Goal: Information Seeking & Learning: Find specific page/section

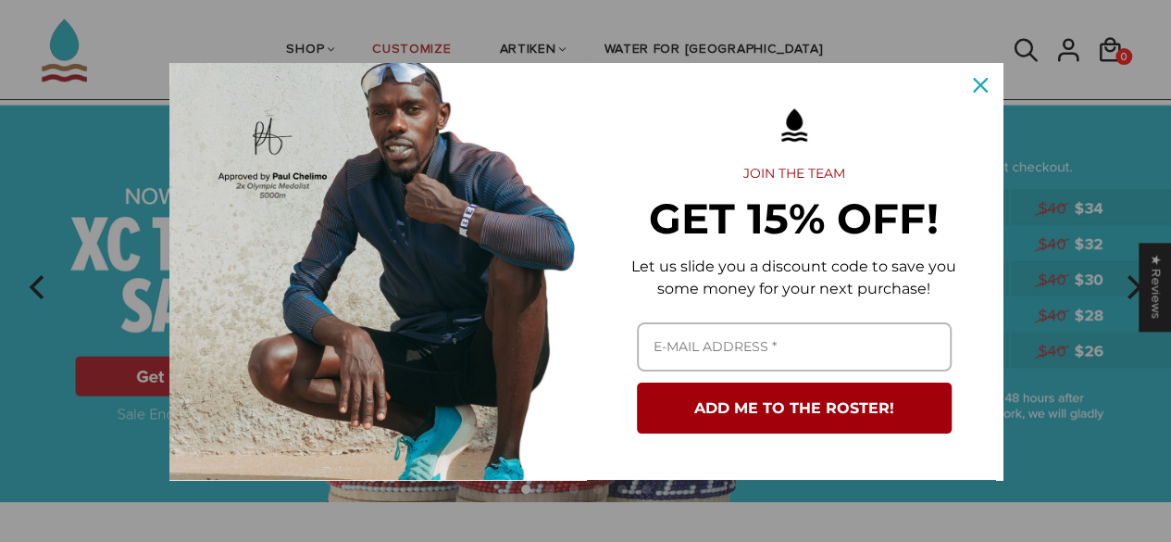
scroll to position [85, 0]
click at [983, 79] on icon "close icon" at bounding box center [980, 85] width 15 height 15
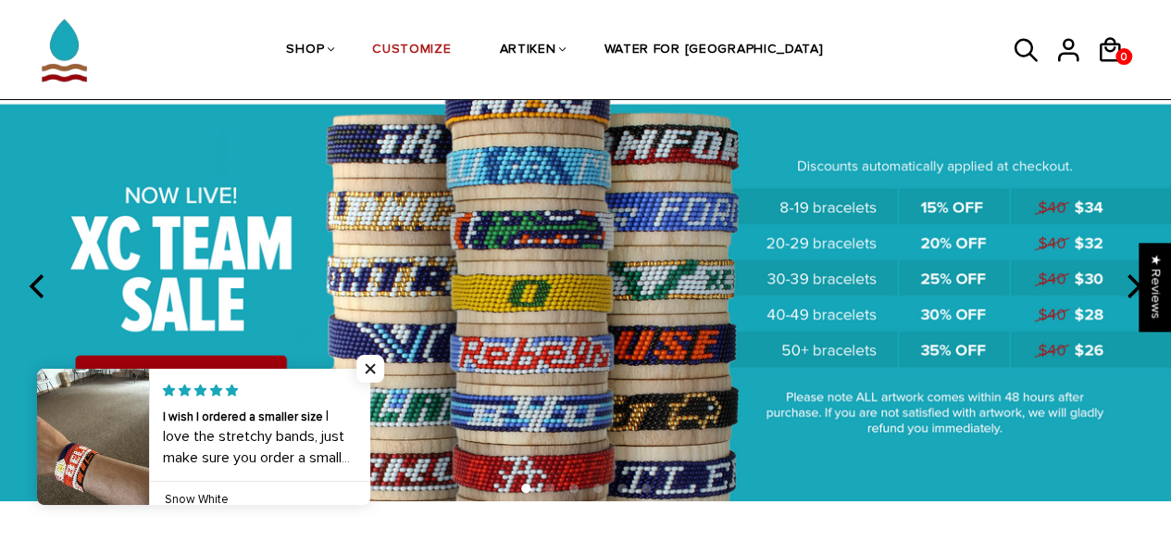
scroll to position [0, 0]
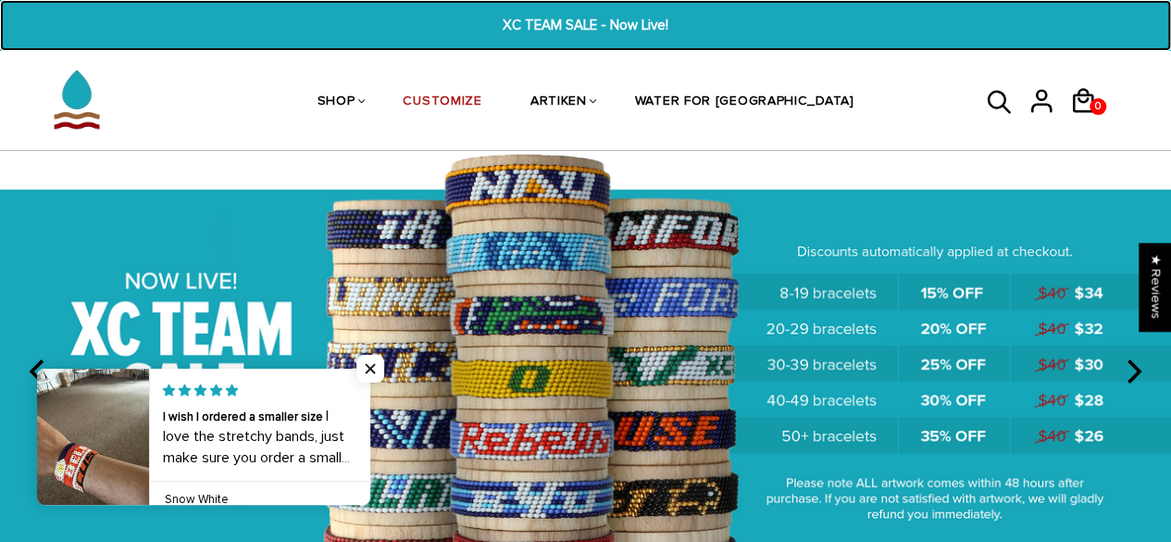
click at [556, 21] on span "XC TEAM SALE - Now Live!" at bounding box center [586, 25] width 446 height 21
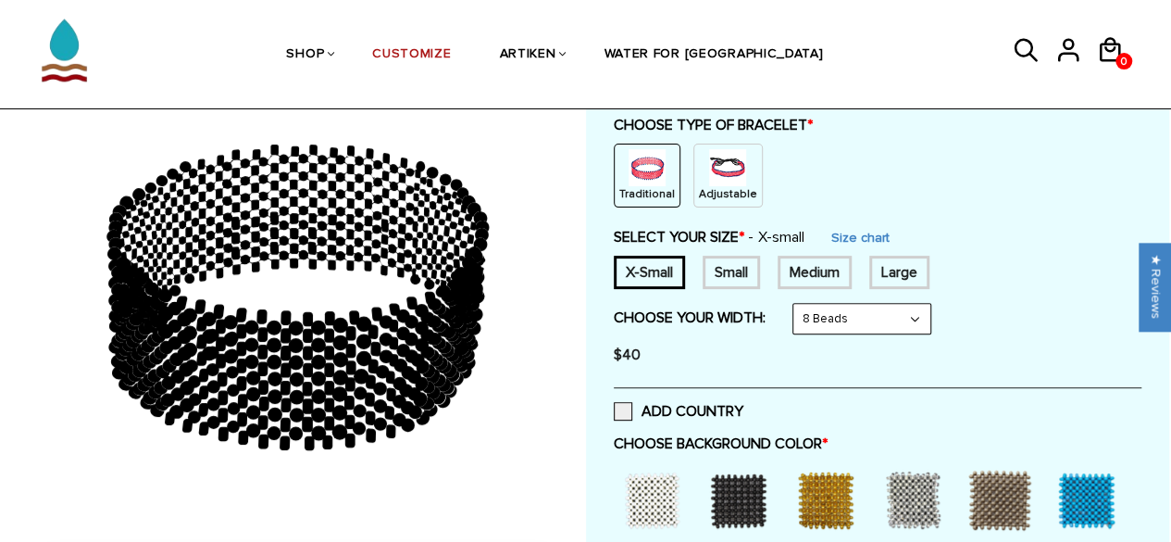
scroll to position [209, 0]
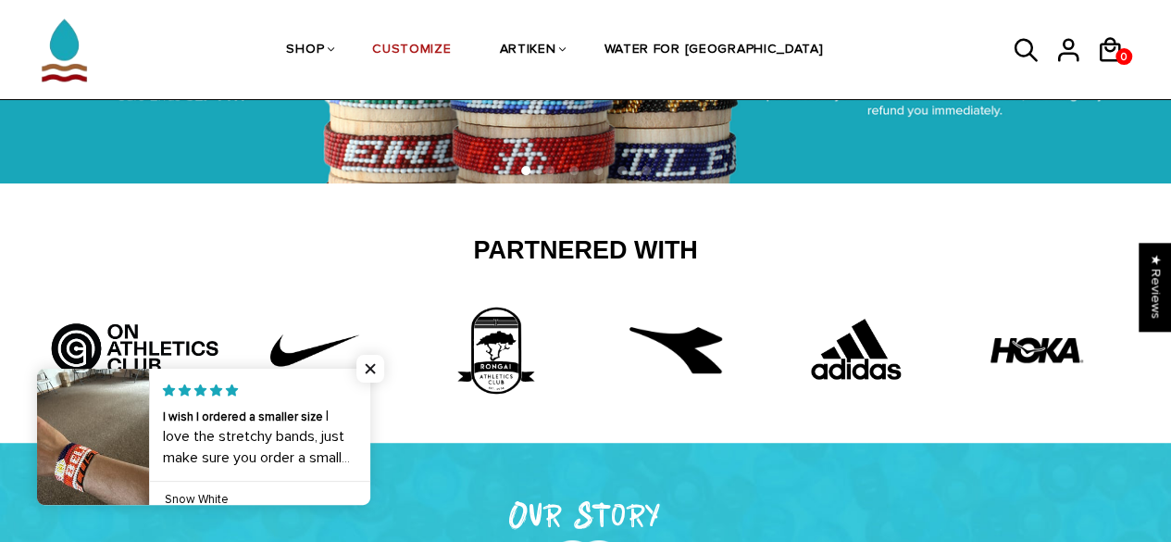
scroll to position [404, 0]
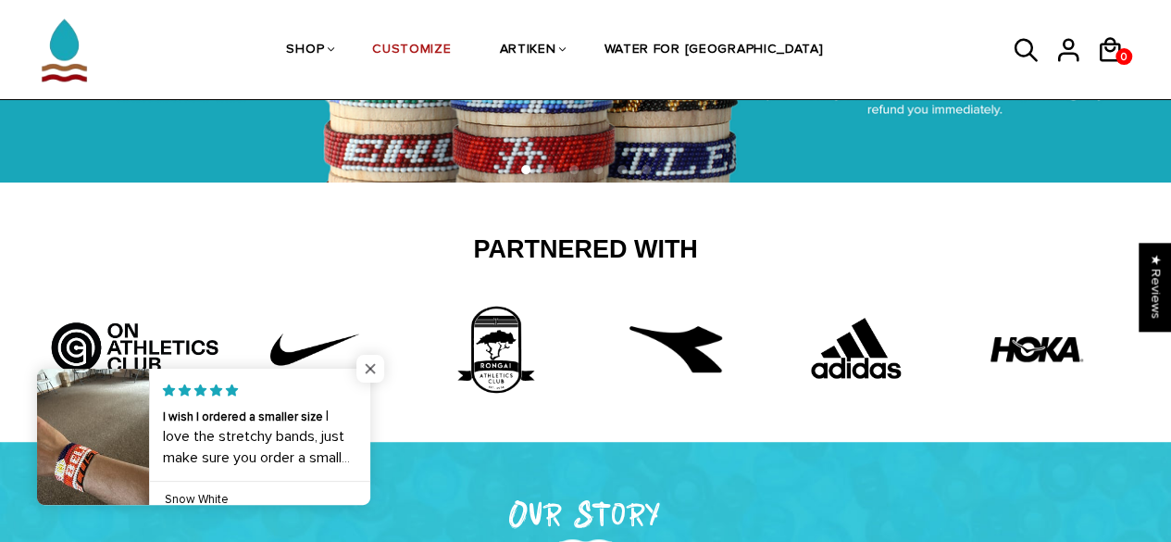
click at [374, 369] on span "Close popup widget" at bounding box center [370, 369] width 28 height 28
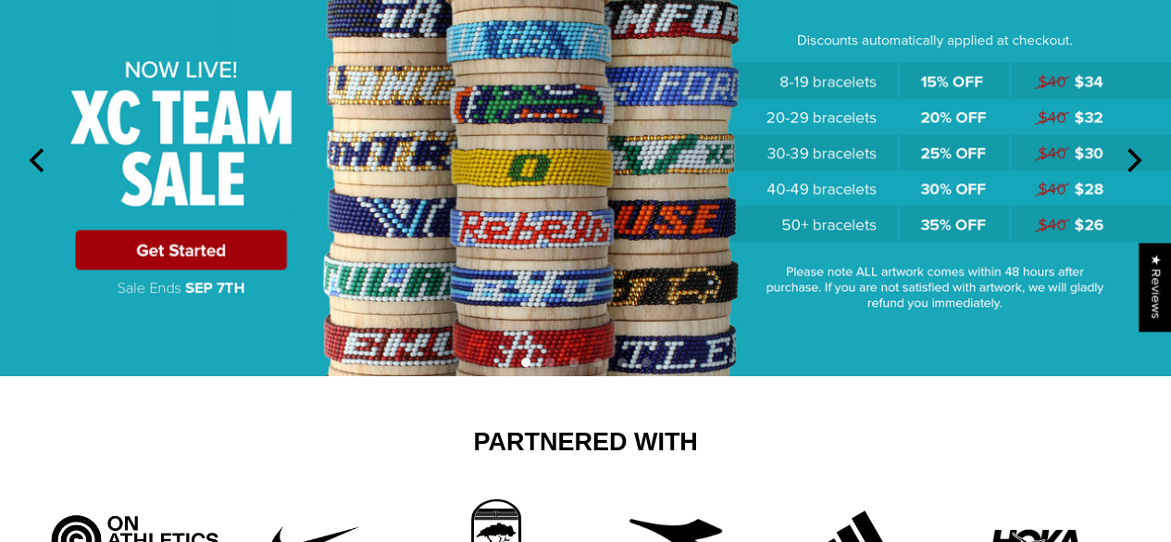
scroll to position [0, 0]
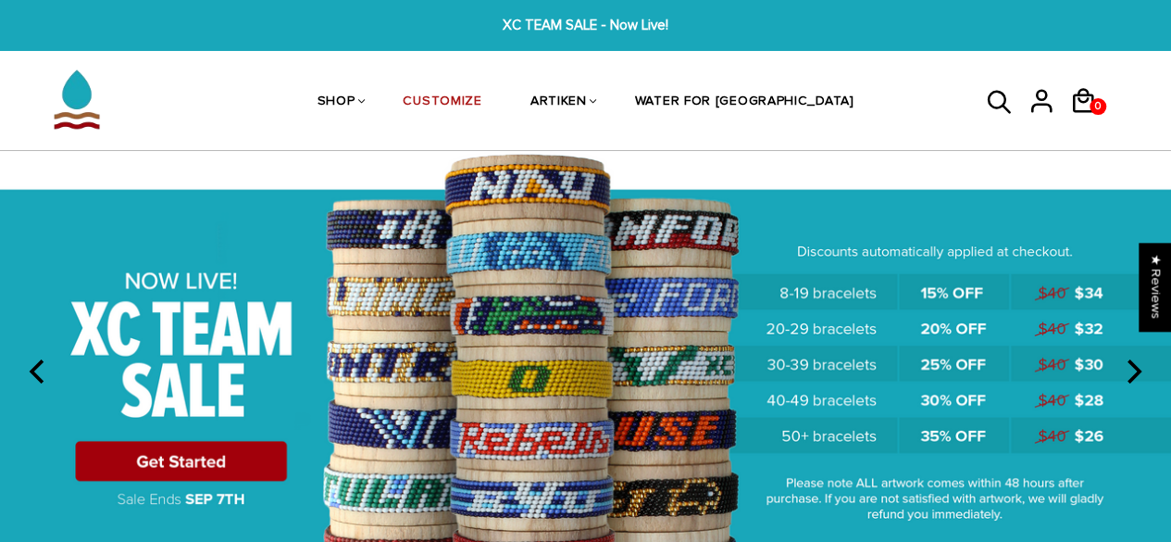
click at [996, 97] on icon at bounding box center [1000, 103] width 28 height 44
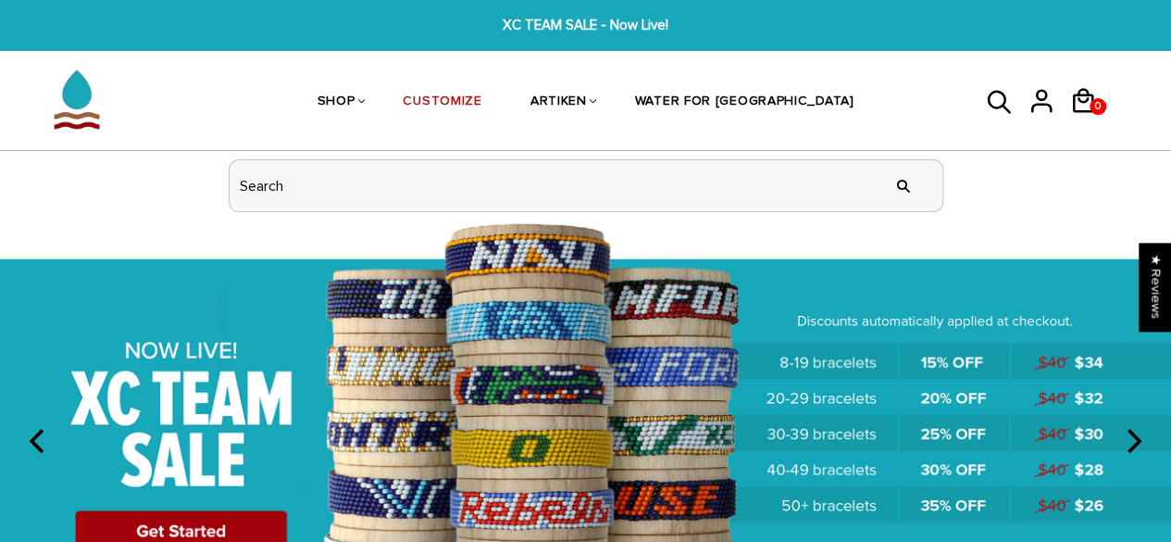
click at [696, 189] on input "header search" at bounding box center [586, 185] width 713 height 51
type input "cba"
click at [885, 151] on input "" at bounding box center [903, 185] width 37 height 69
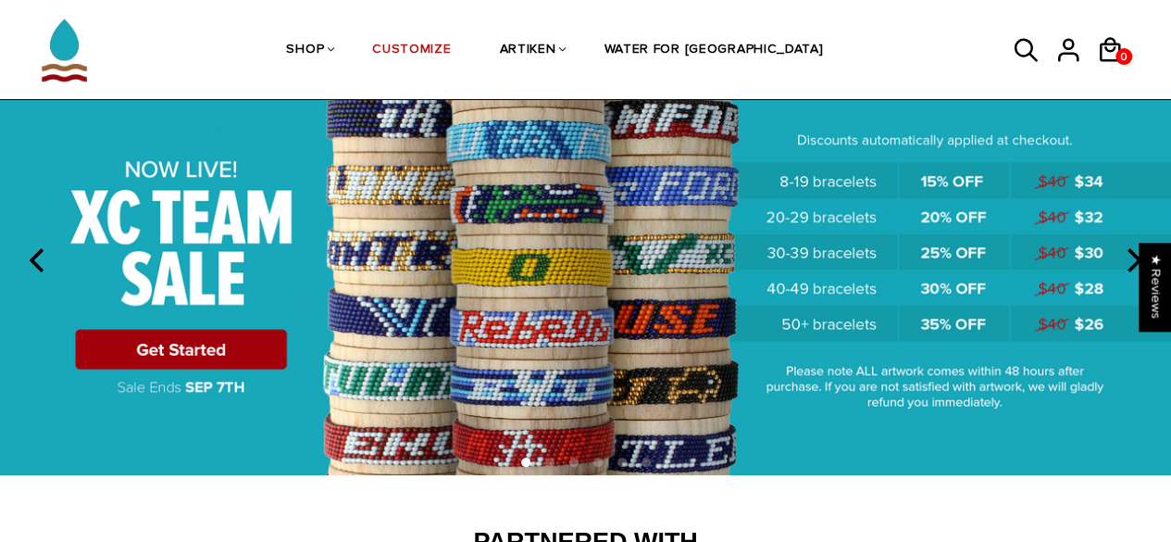
scroll to position [112, 0]
